Goal: Find contact information: Find contact information

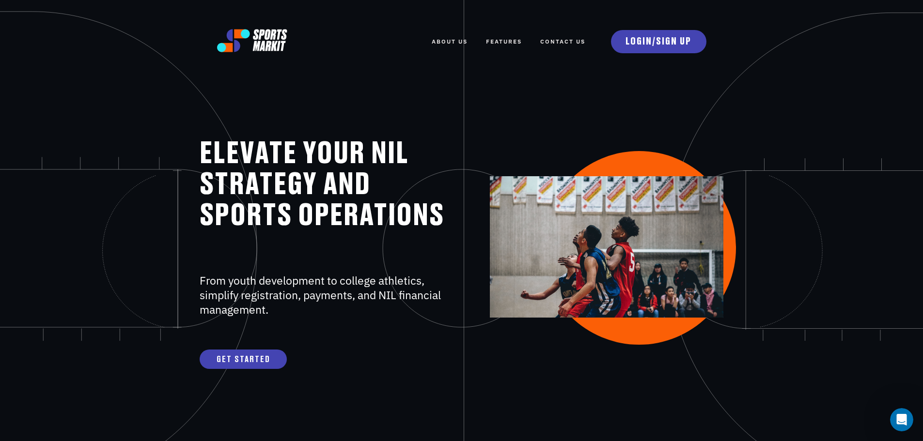
drag, startPoint x: 540, startPoint y: 100, endPoint x: 543, endPoint y: 93, distance: 8.3
click at [555, 40] on link "Contact Us" at bounding box center [562, 41] width 45 height 21
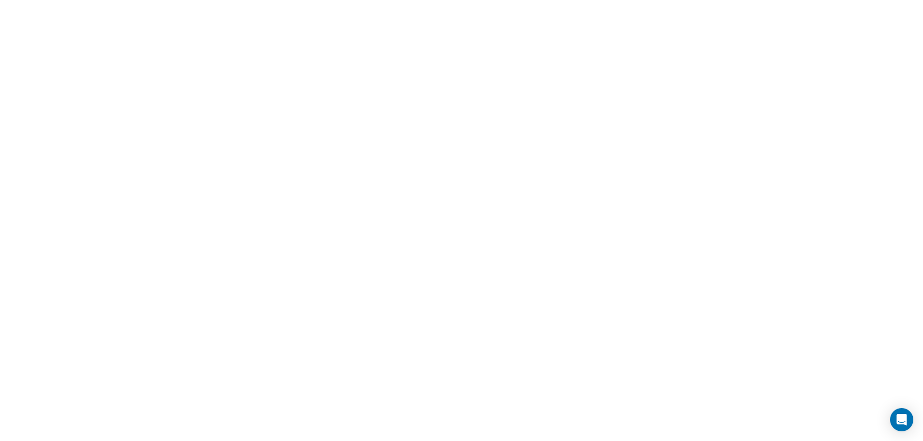
scroll to position [100, 0]
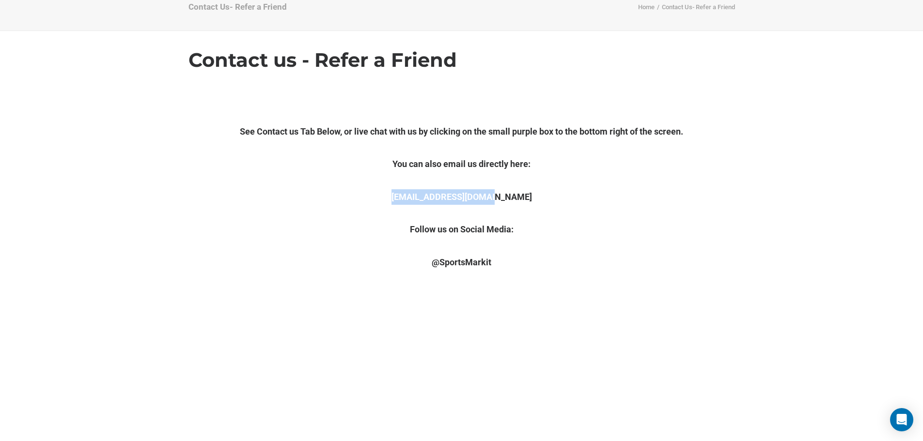
drag, startPoint x: 402, startPoint y: 199, endPoint x: 511, endPoint y: 198, distance: 109.0
click at [511, 198] on p "Info@SportsMarkit.com" at bounding box center [462, 197] width 547 height 16
copy link "Info@SportsMarkit.com"
